Goal: Find specific page/section: Find specific page/section

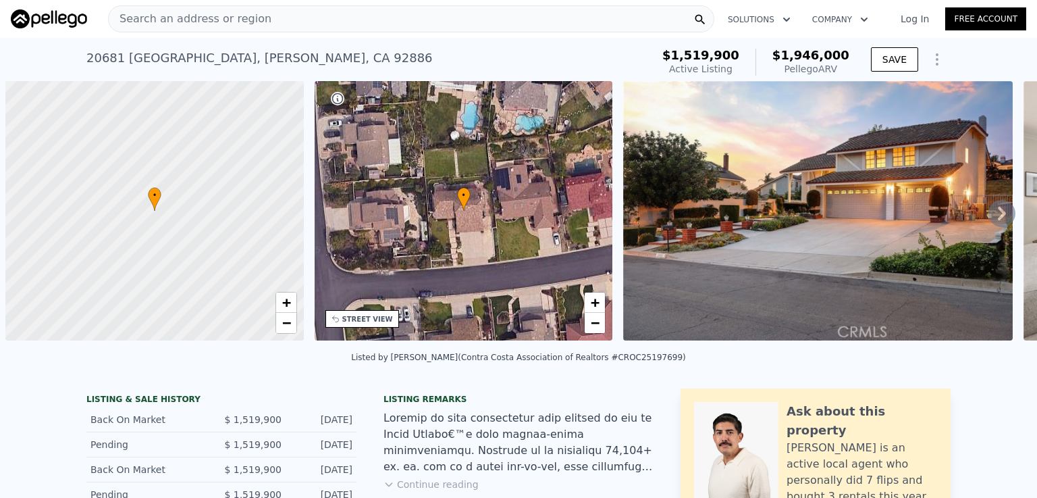
click at [217, 21] on span "Search an address or region" at bounding box center [190, 19] width 163 height 16
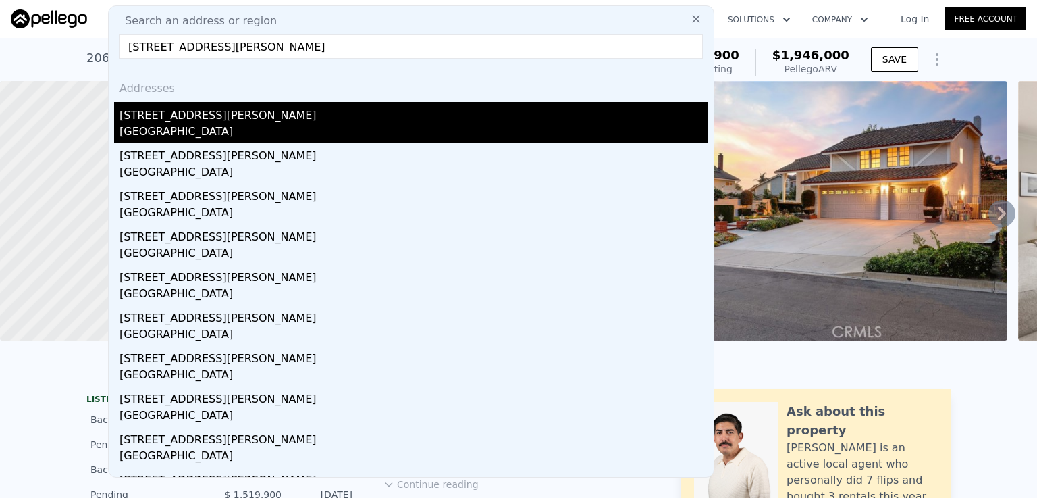
type input "[STREET_ADDRESS][PERSON_NAME]"
click at [172, 124] on div "[GEOGRAPHIC_DATA]" at bounding box center [413, 133] width 589 height 19
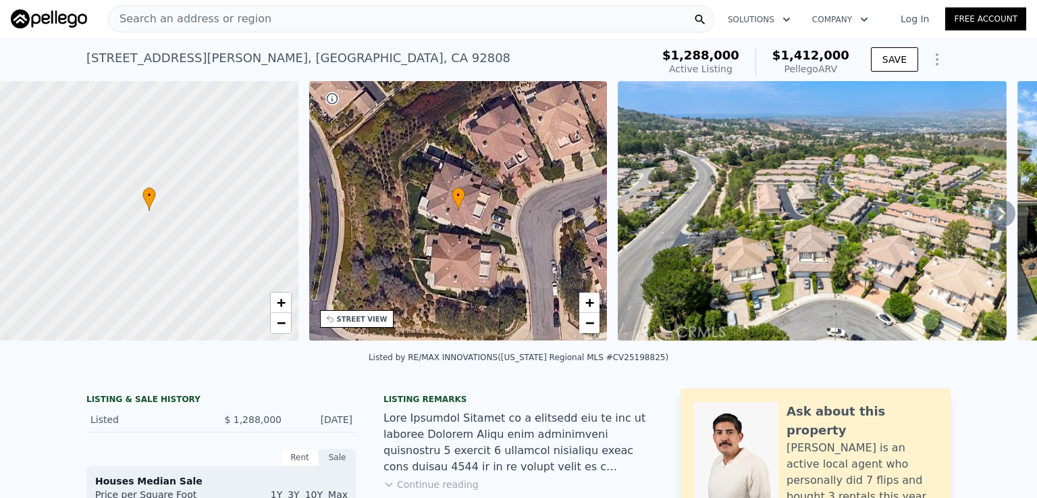
click at [289, 17] on div "Search an address or region" at bounding box center [411, 18] width 606 height 27
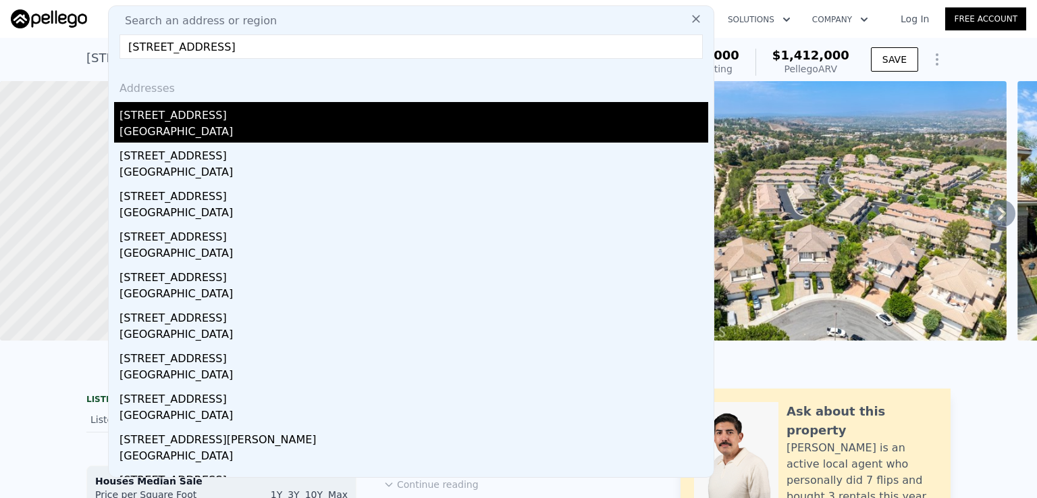
type input "[STREET_ADDRESS]"
click at [187, 114] on div "[STREET_ADDRESS]" at bounding box center [413, 113] width 589 height 22
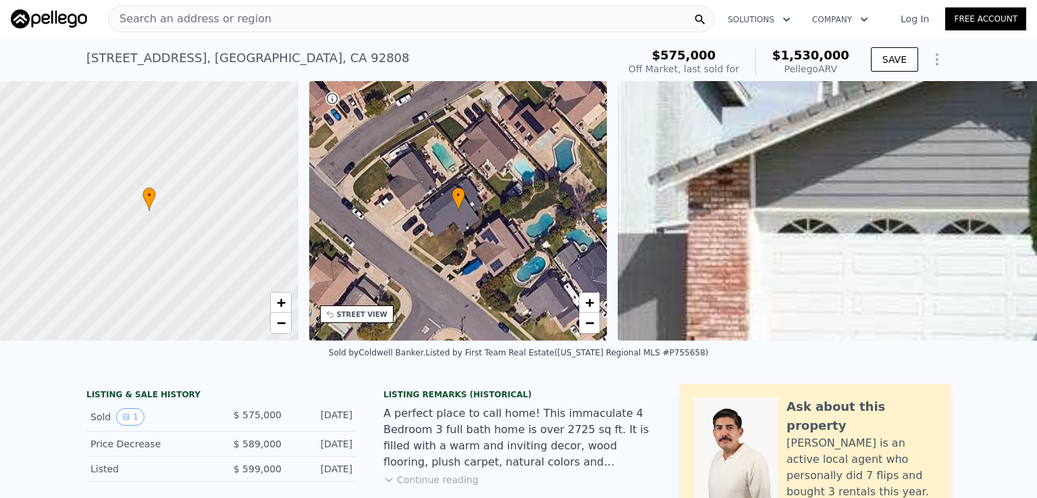
click at [277, 16] on div "Search an address or region" at bounding box center [411, 18] width 606 height 27
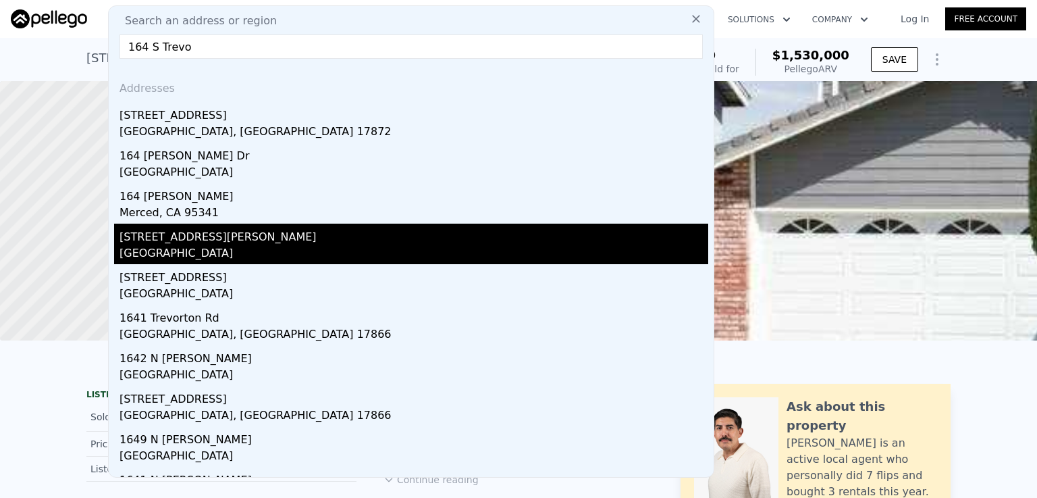
type input "164 S Trevo"
click at [202, 240] on div "[STREET_ADDRESS][PERSON_NAME]" at bounding box center [413, 234] width 589 height 22
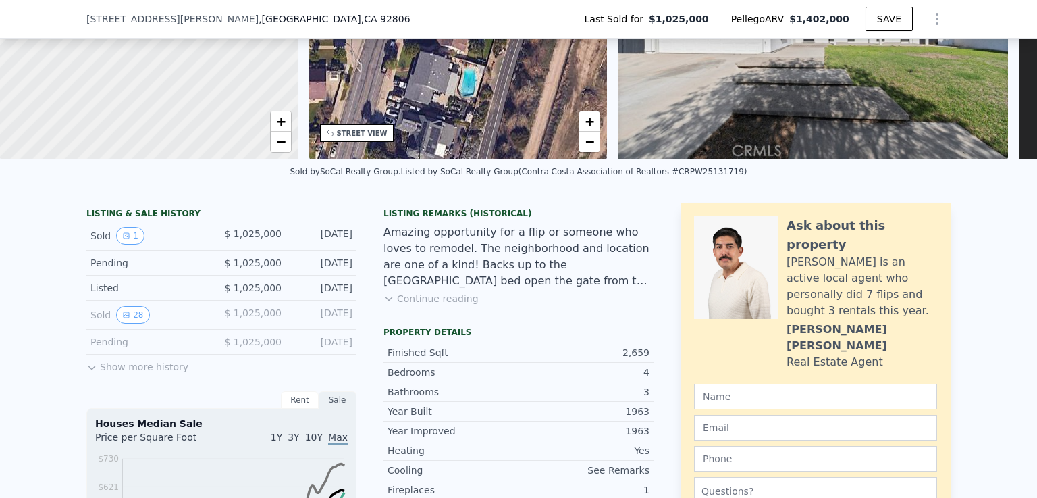
scroll to position [177, 0]
